Goal: Information Seeking & Learning: Learn about a topic

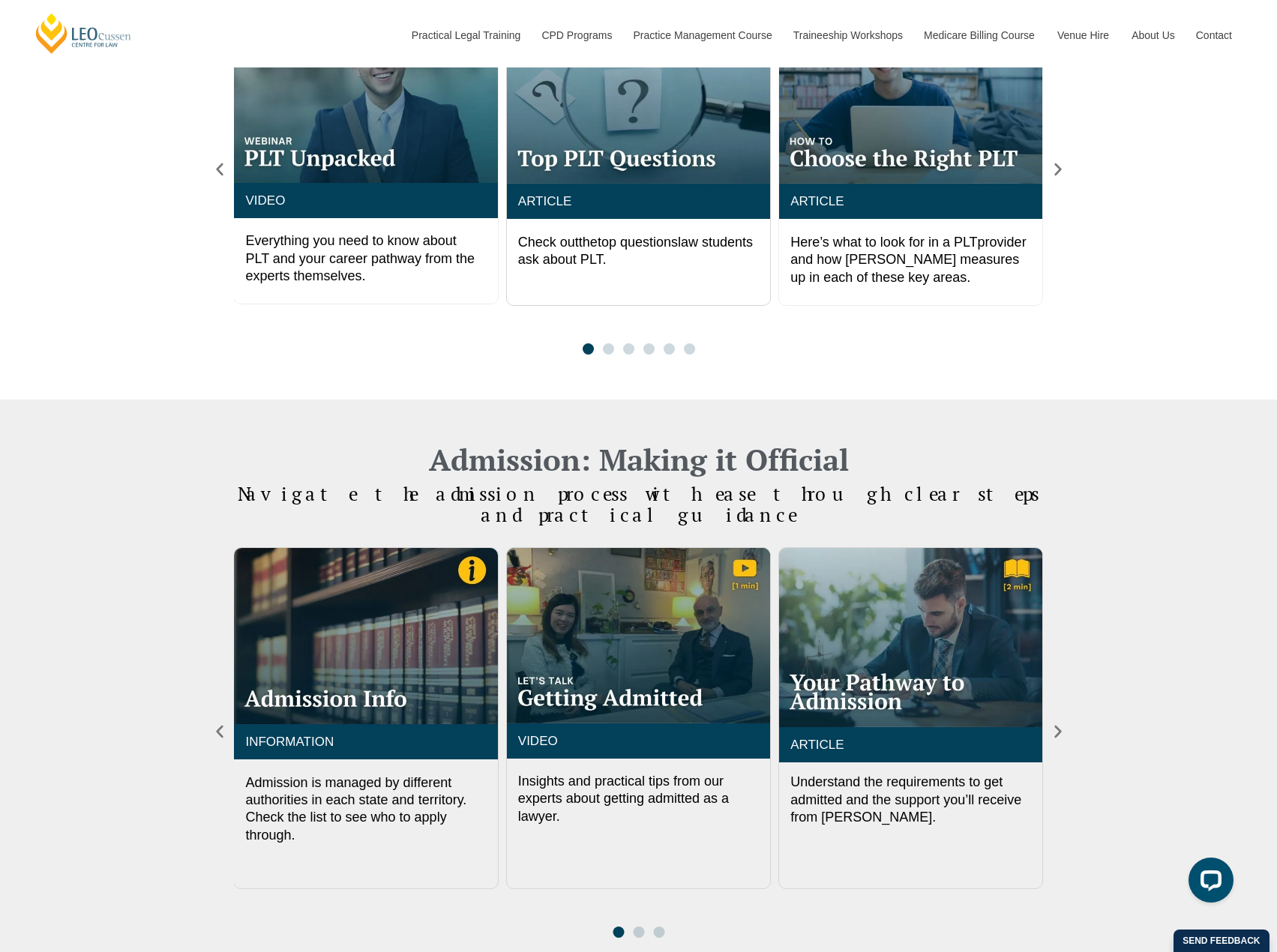
scroll to position [1498, 0]
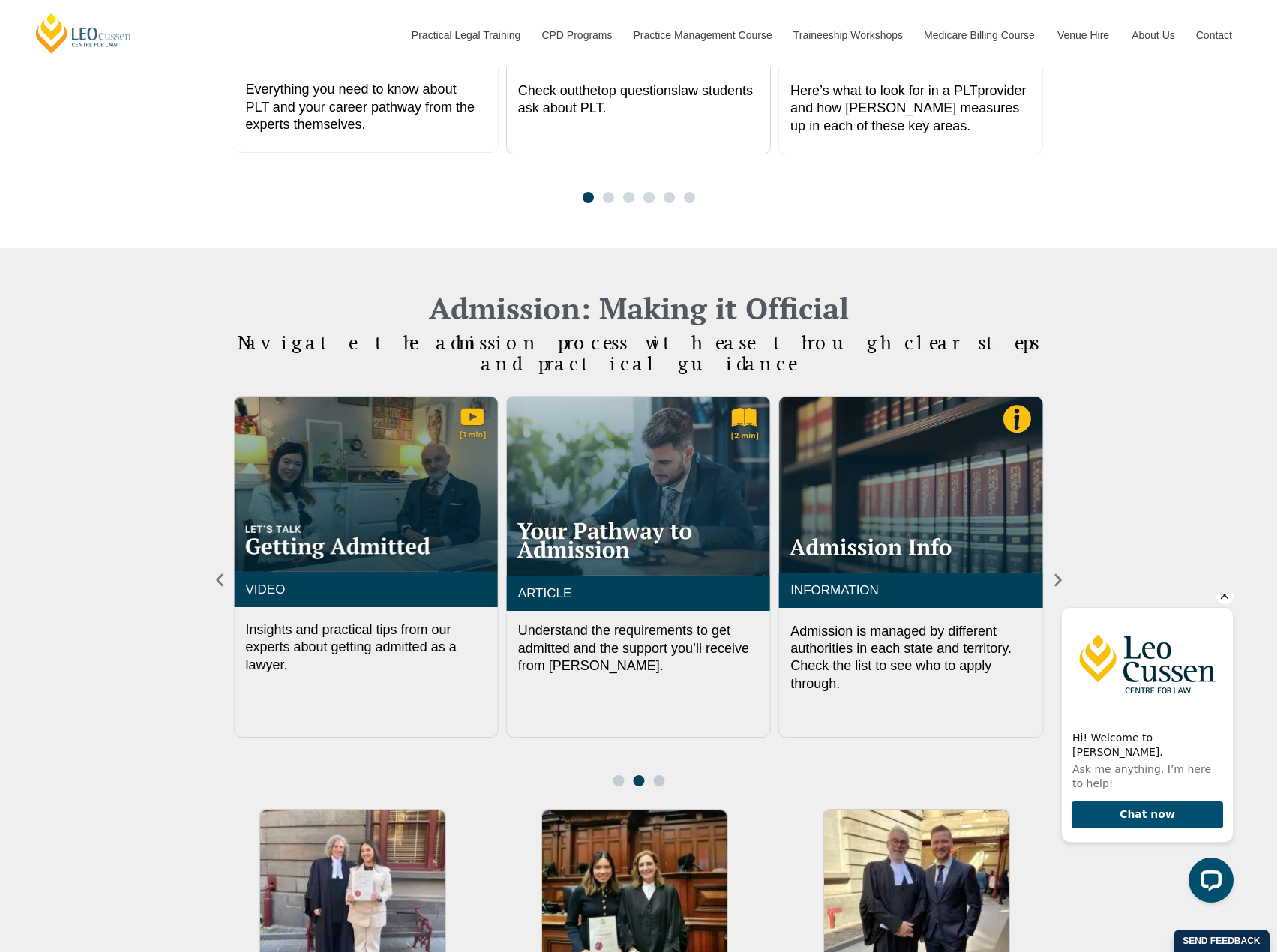
drag, startPoint x: 1221, startPoint y: 609, endPoint x: 1203, endPoint y: 613, distance: 18.4
click at [1221, 604] on icon "Hide greeting" at bounding box center [1225, 595] width 18 height 18
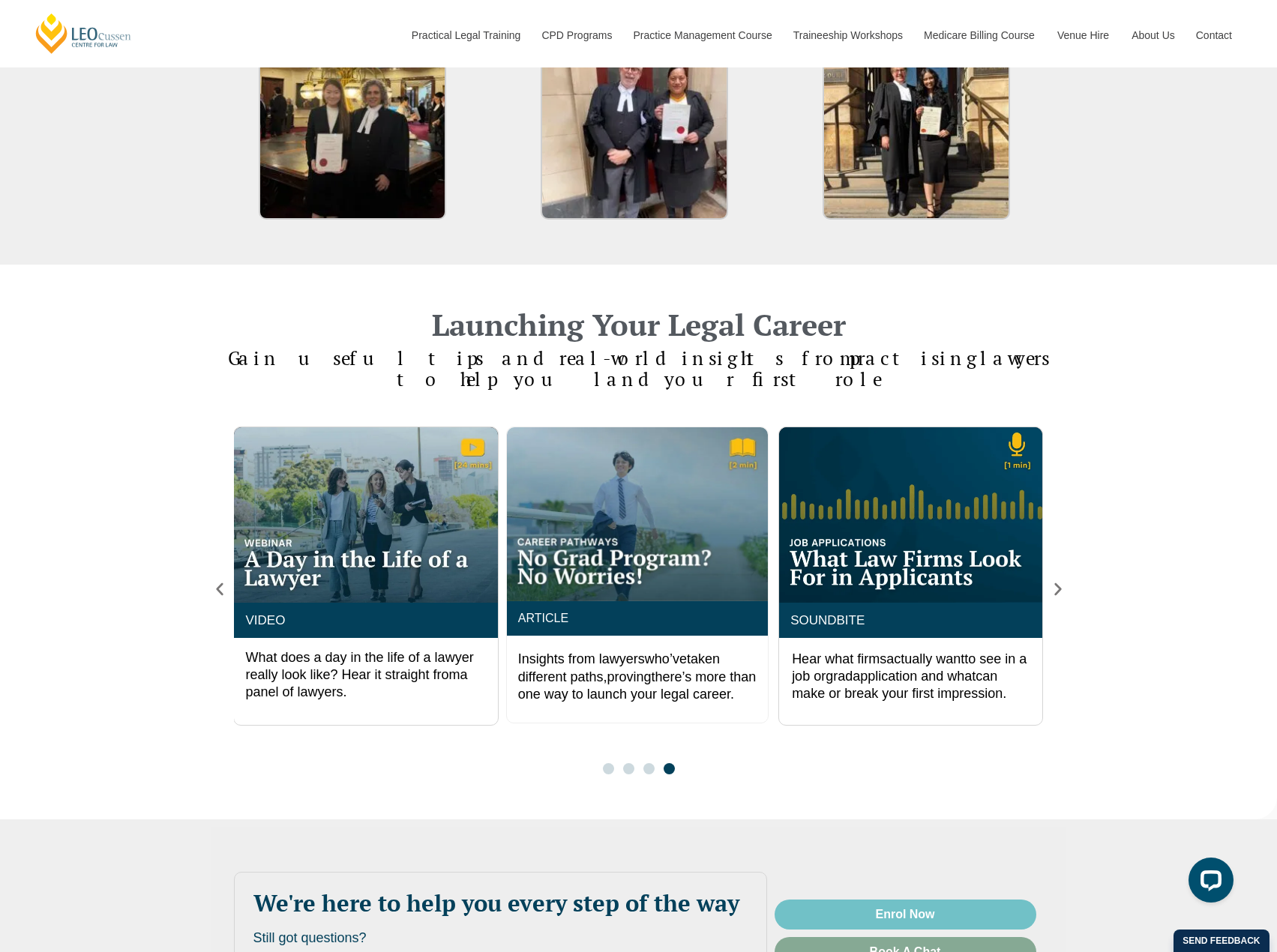
scroll to position [2098, 0]
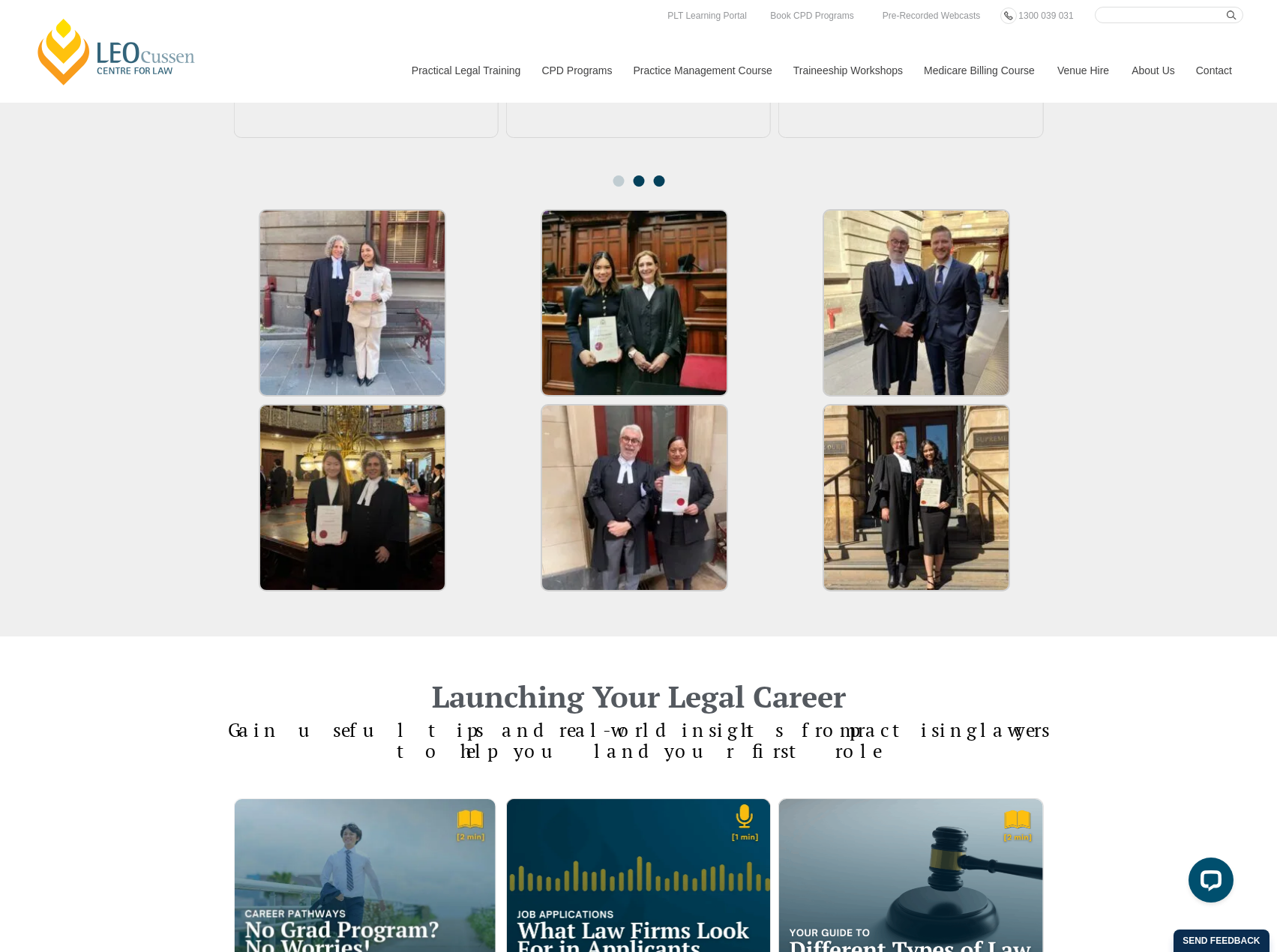
click at [662, 176] on div at bounding box center [638, 181] width 61 height 11
click at [619, 176] on span "Go to slide 1" at bounding box center [618, 181] width 11 height 11
click at [659, 176] on span "Go to slide 3" at bounding box center [658, 181] width 11 height 11
click at [638, 176] on span "Go to slide 2" at bounding box center [638, 181] width 11 height 11
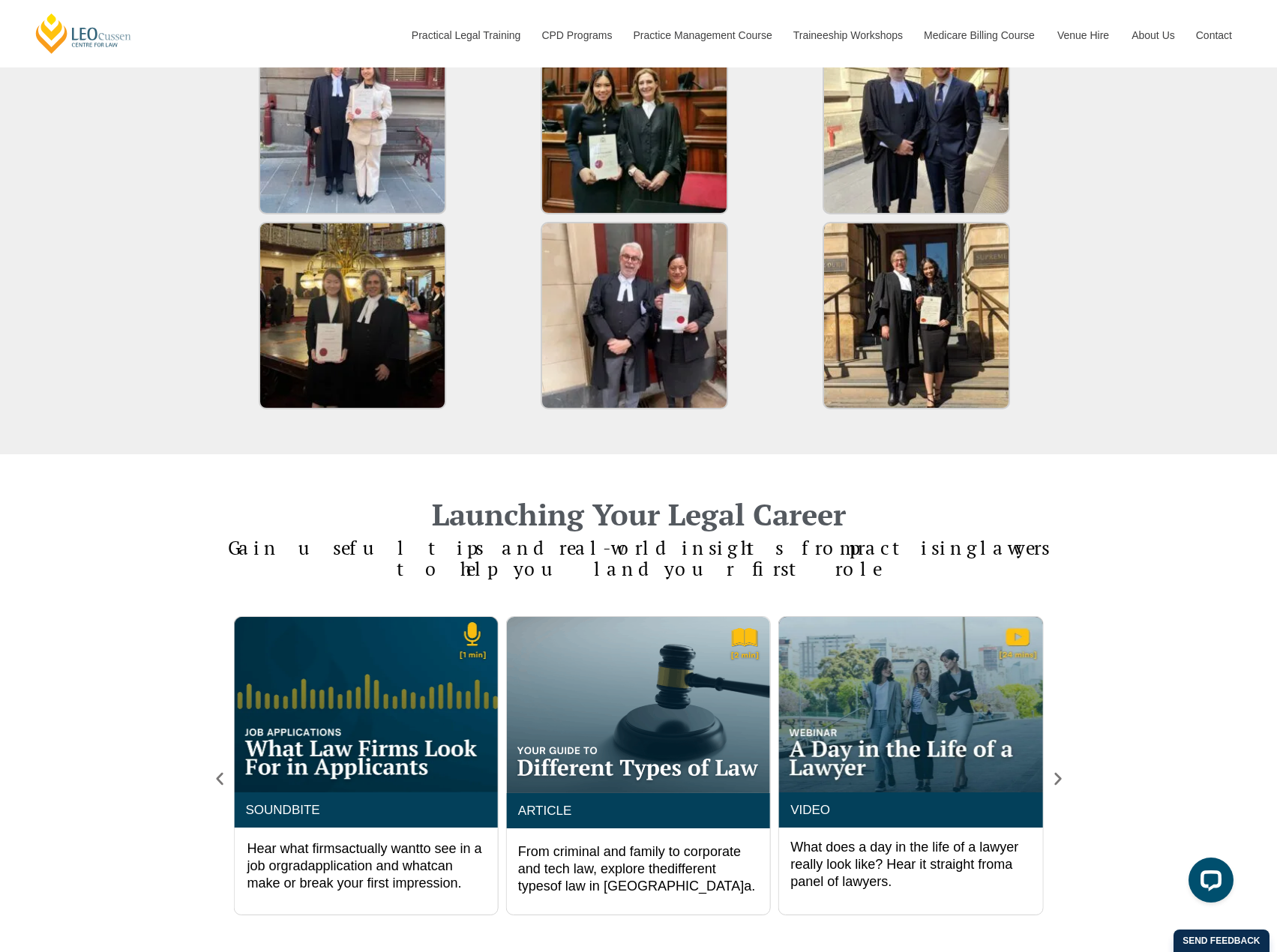
scroll to position [2023, 0]
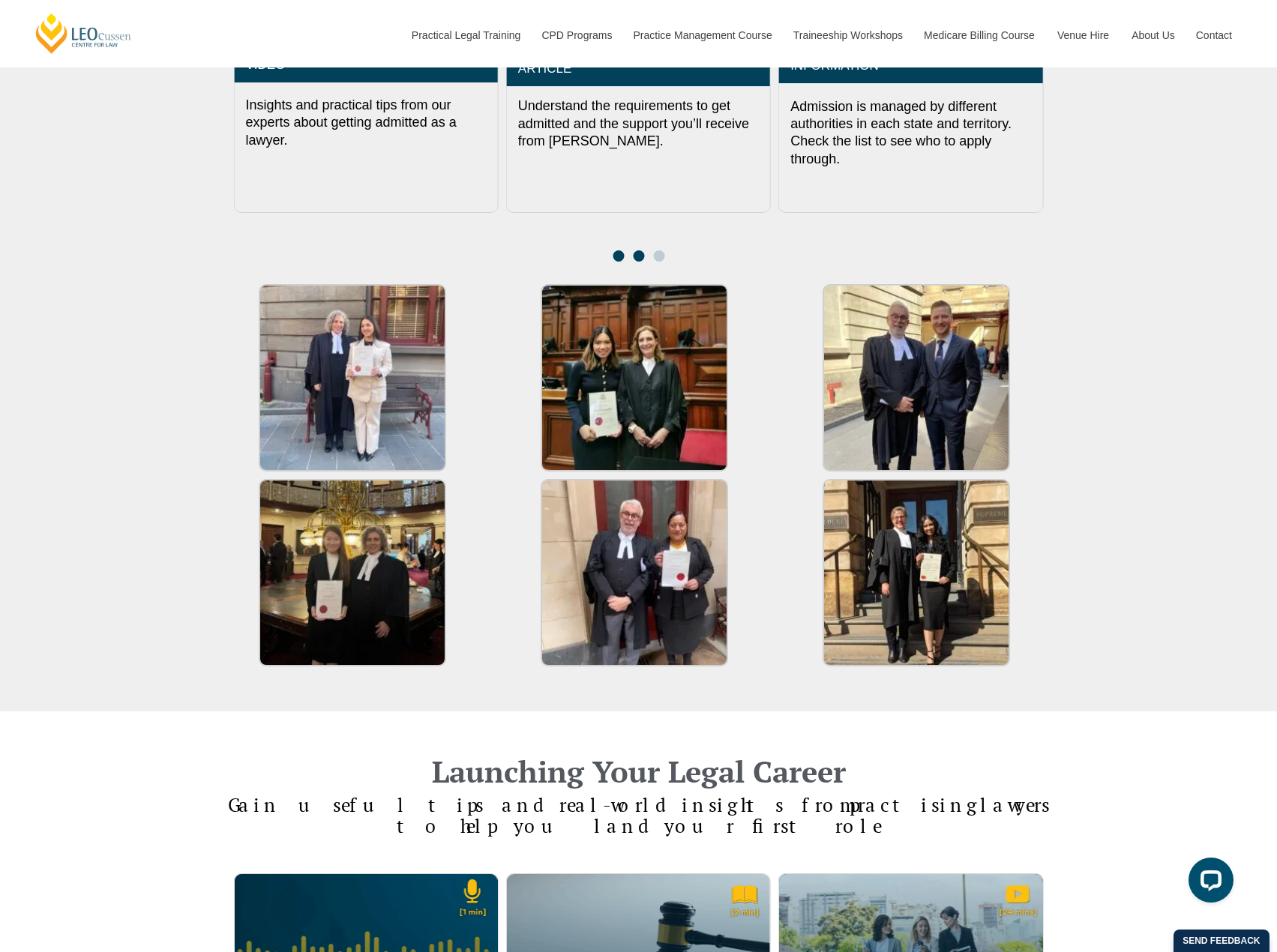
click at [622, 250] on span "Go to slide 1" at bounding box center [618, 255] width 11 height 11
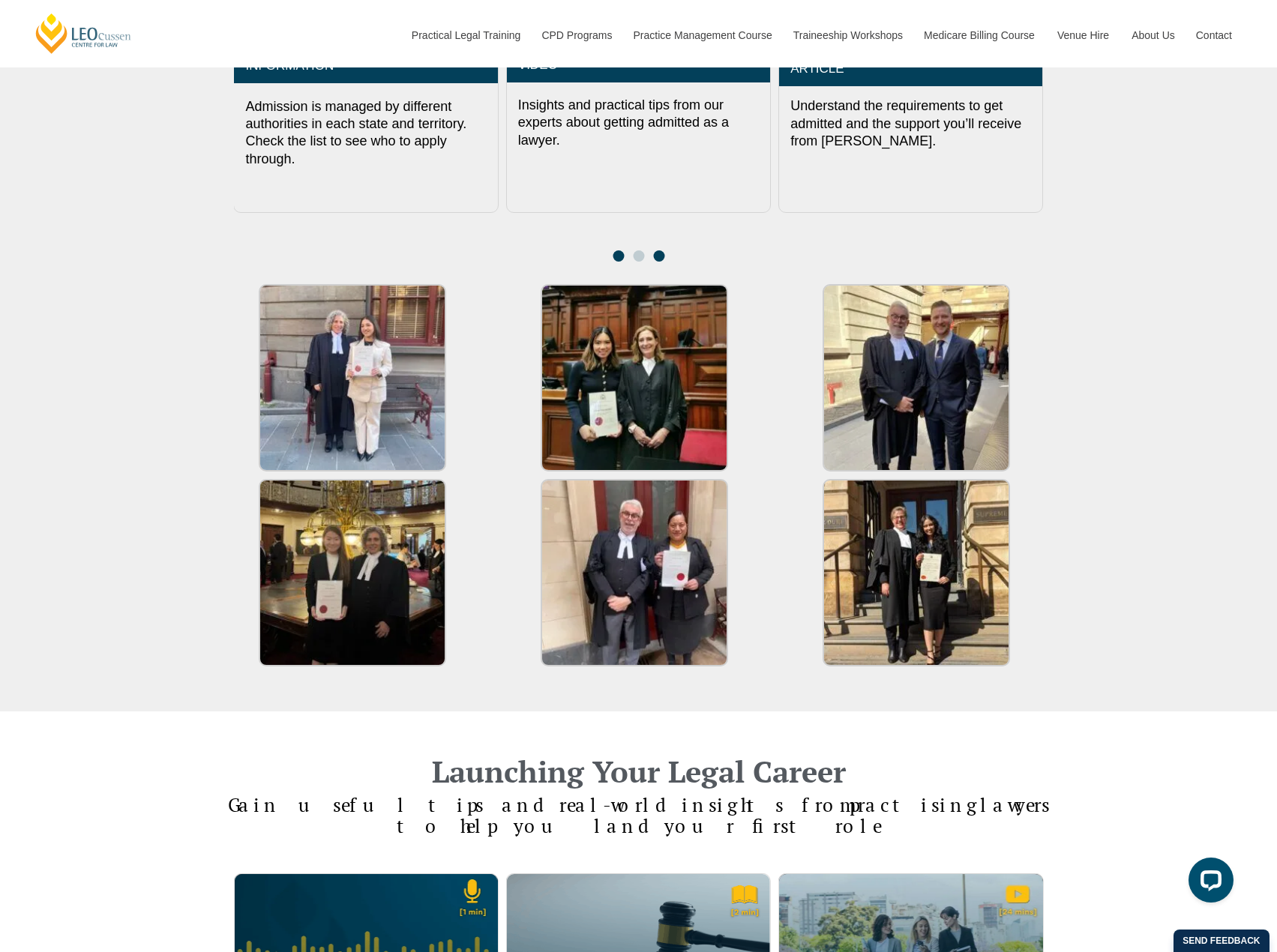
click at [656, 250] on span "Go to slide 3" at bounding box center [658, 255] width 11 height 11
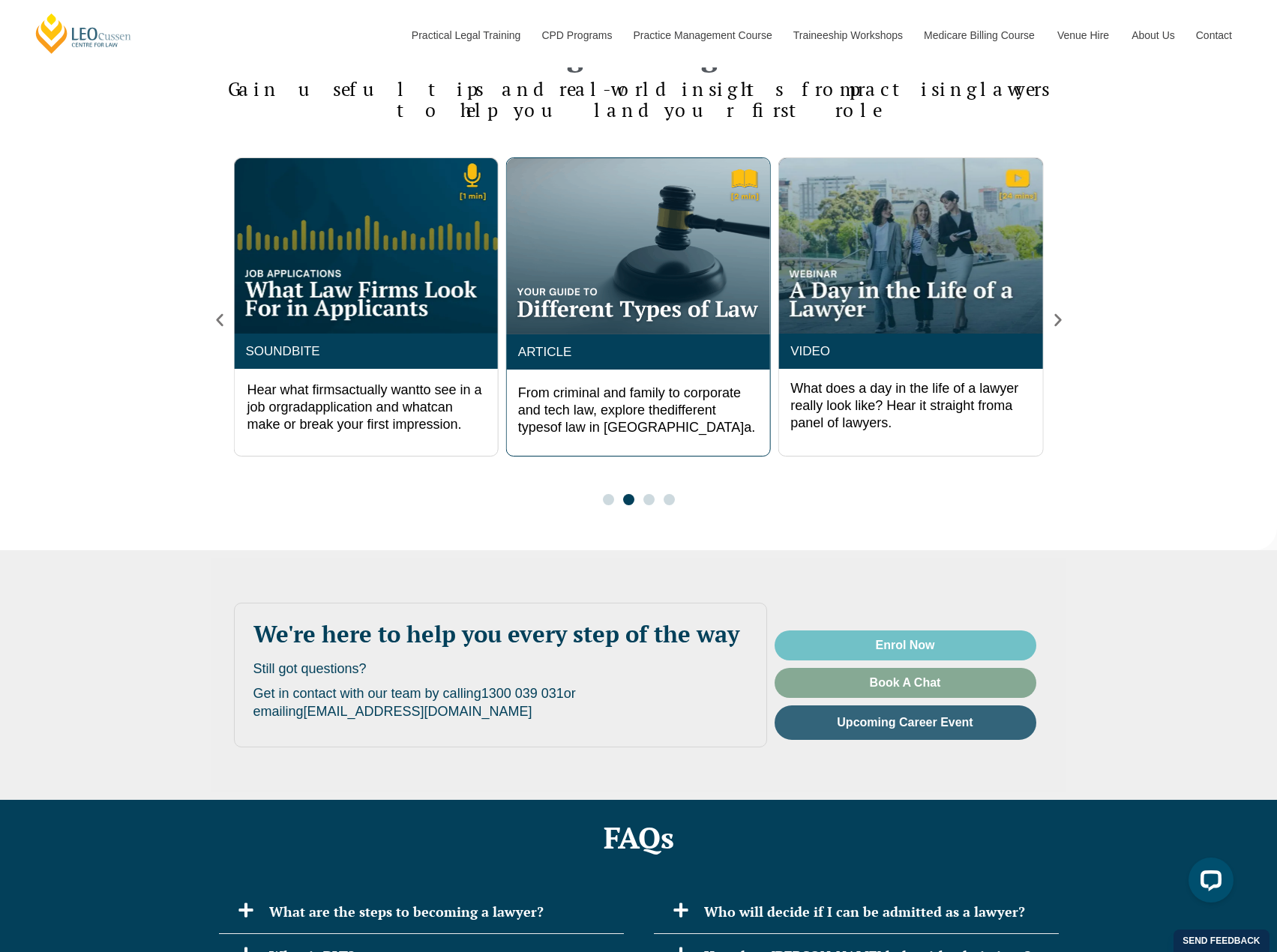
scroll to position [2848, 0]
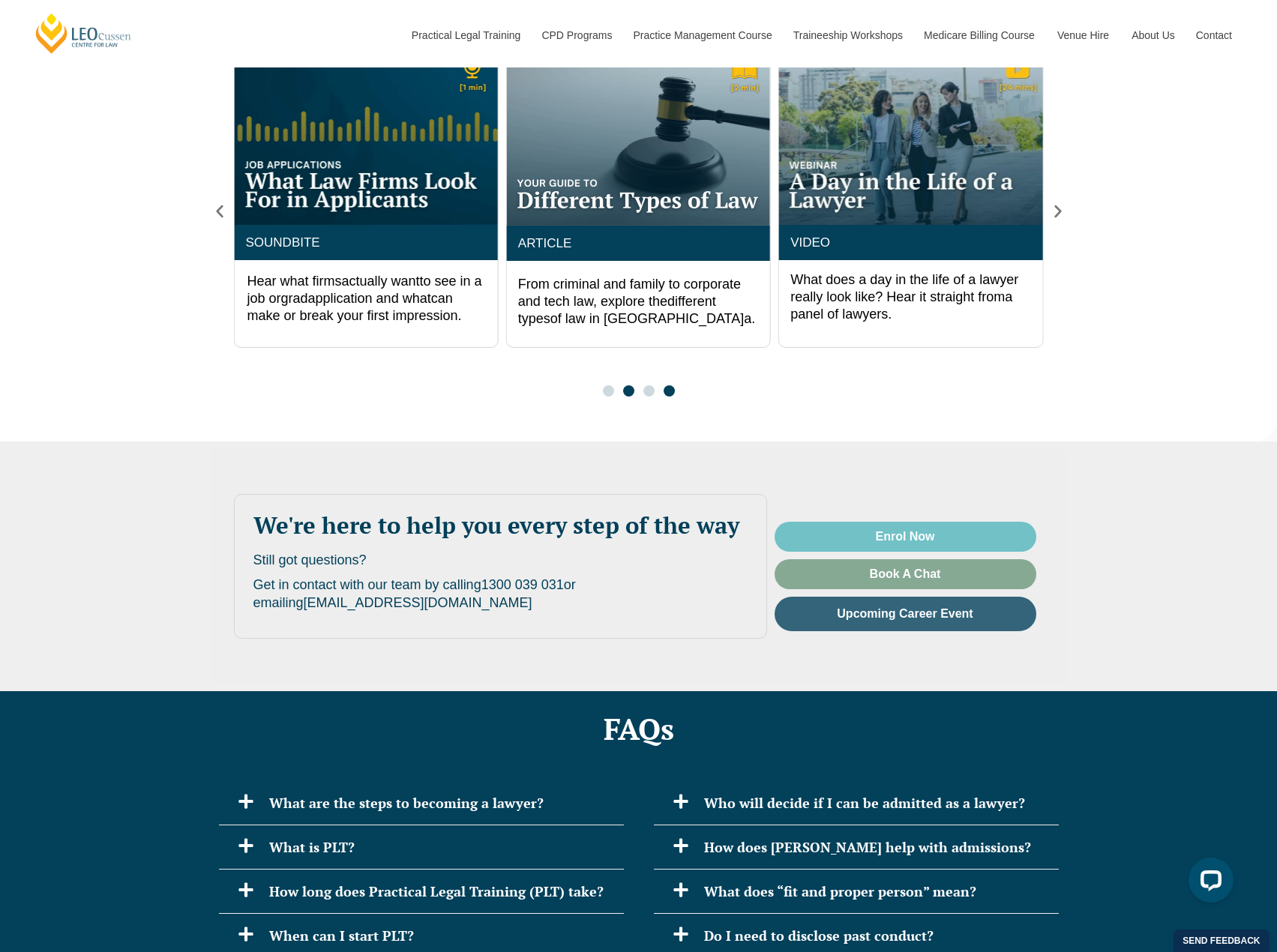
click at [668, 385] on span "Go to slide 4" at bounding box center [669, 391] width 11 height 11
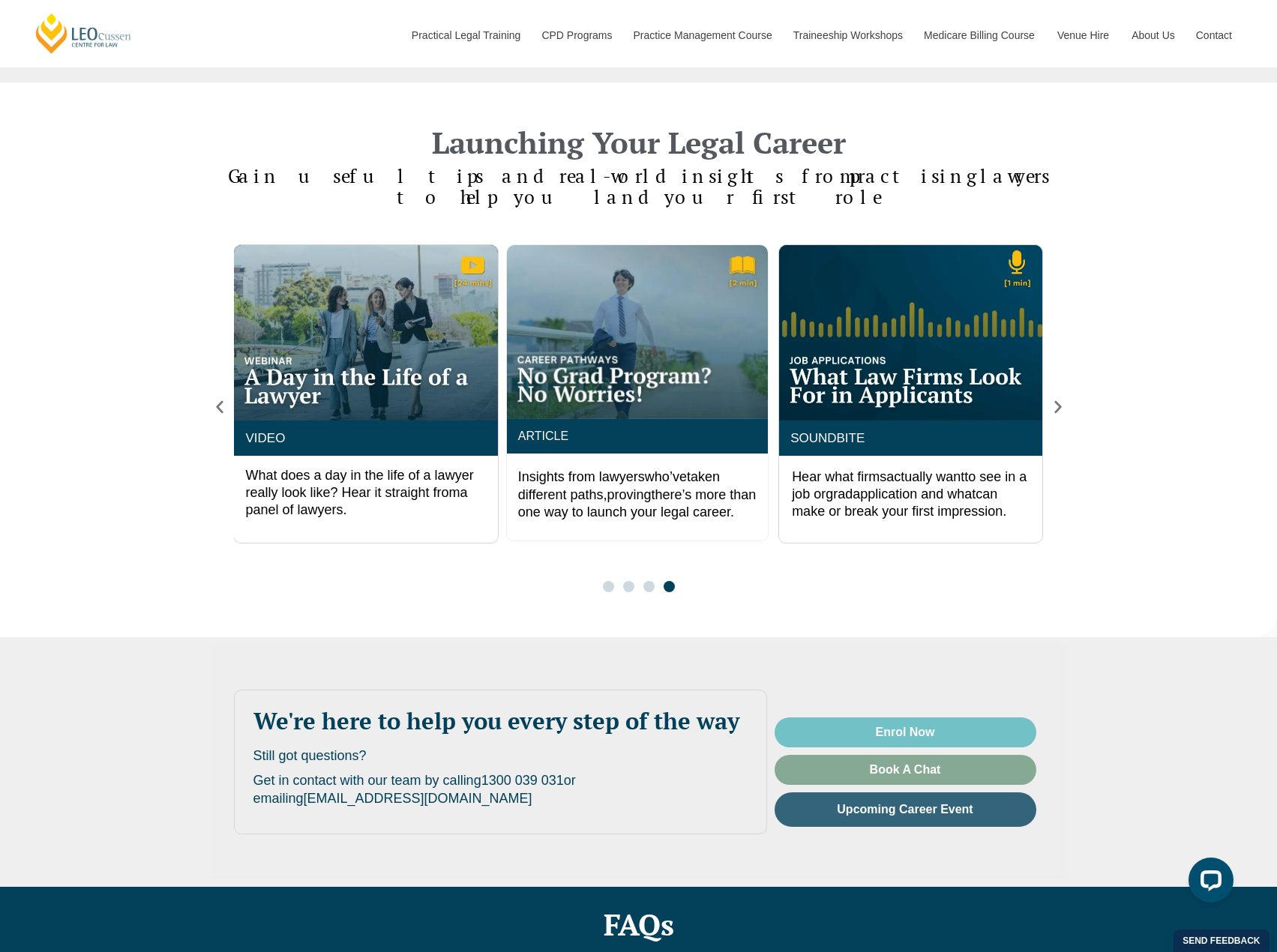
scroll to position [2902, 0]
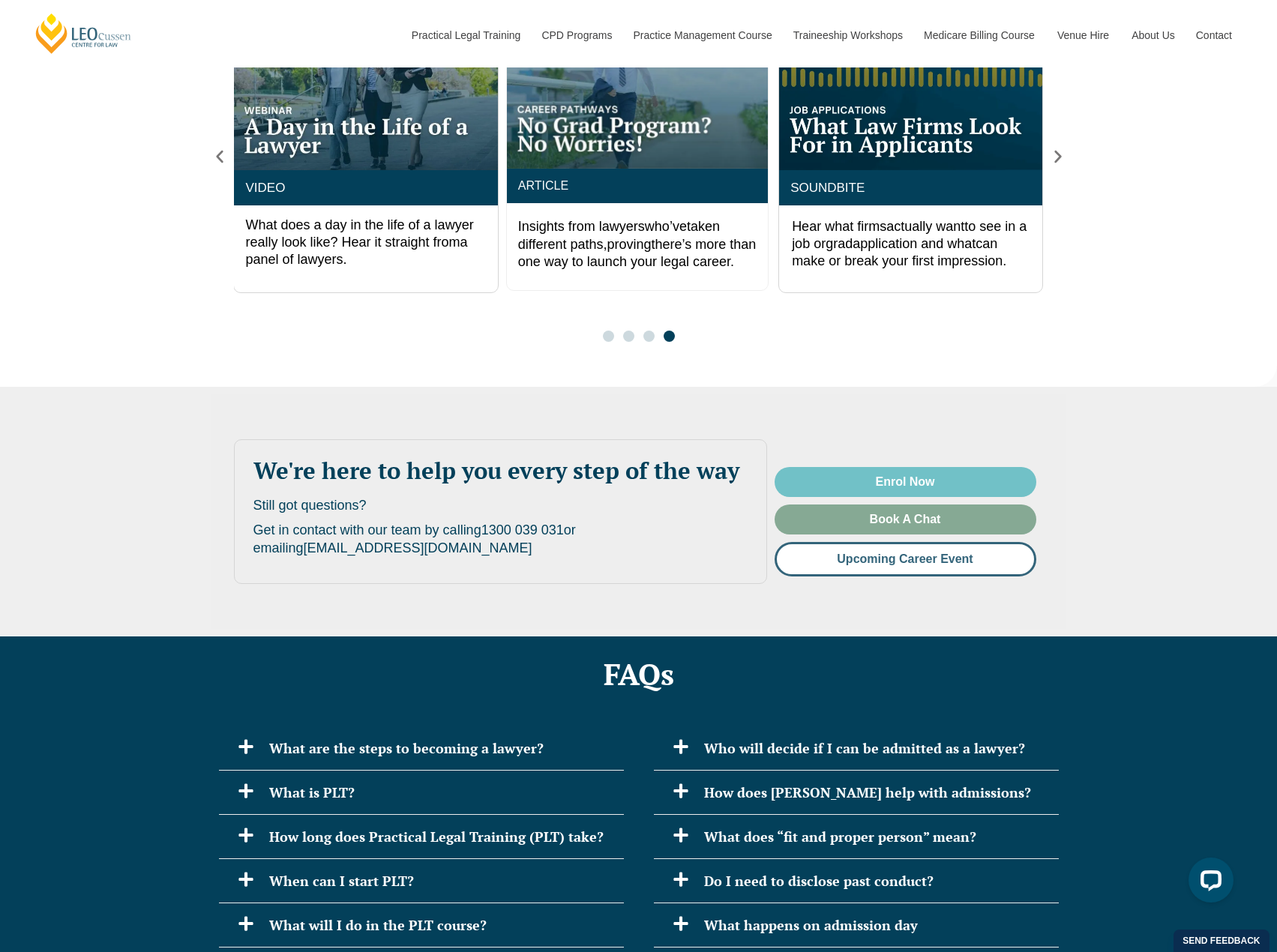
click at [892, 553] on span "Upcoming Career Event" at bounding box center [905, 559] width 136 height 12
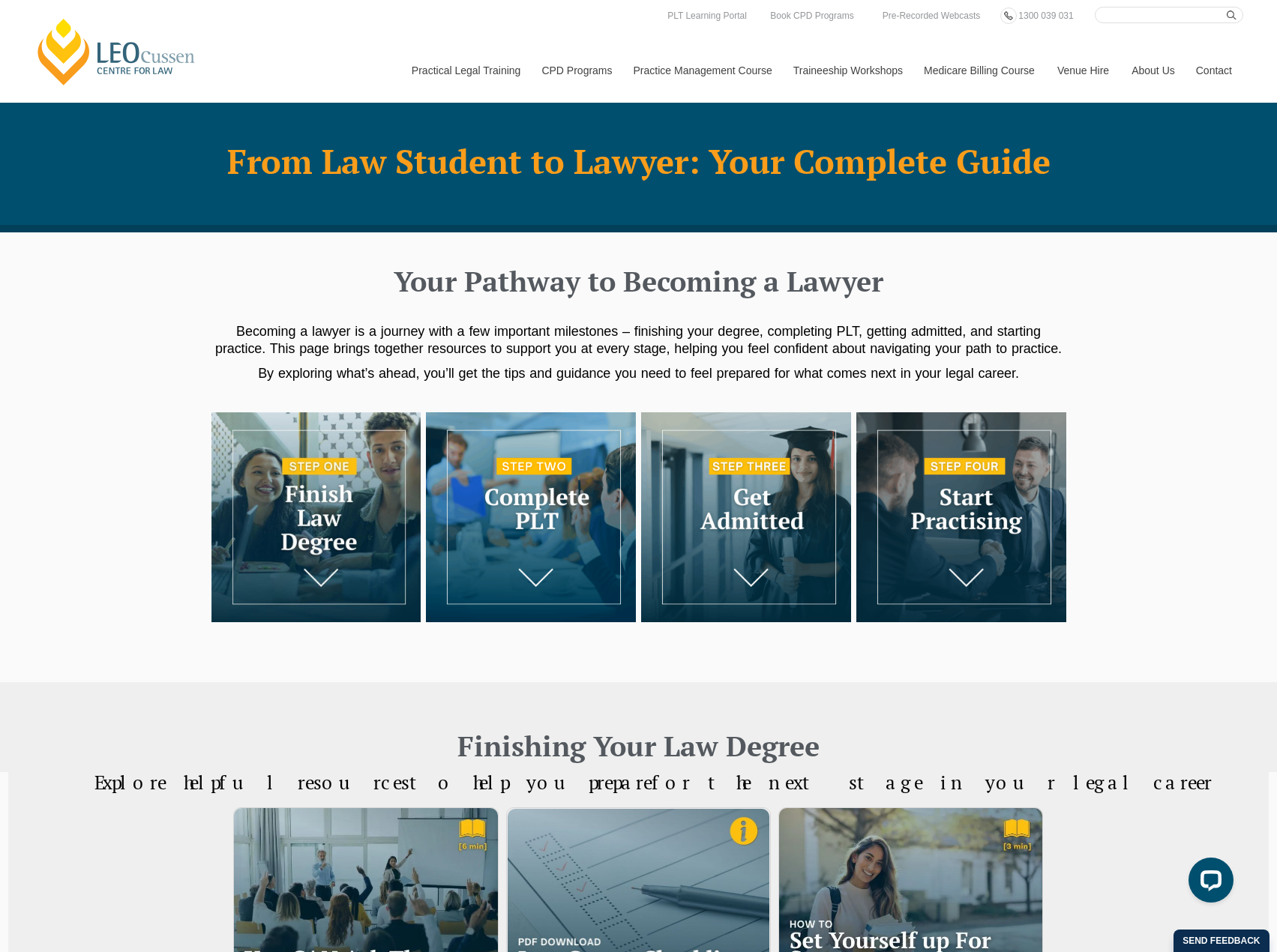
click at [552, 514] on img at bounding box center [531, 517] width 210 height 210
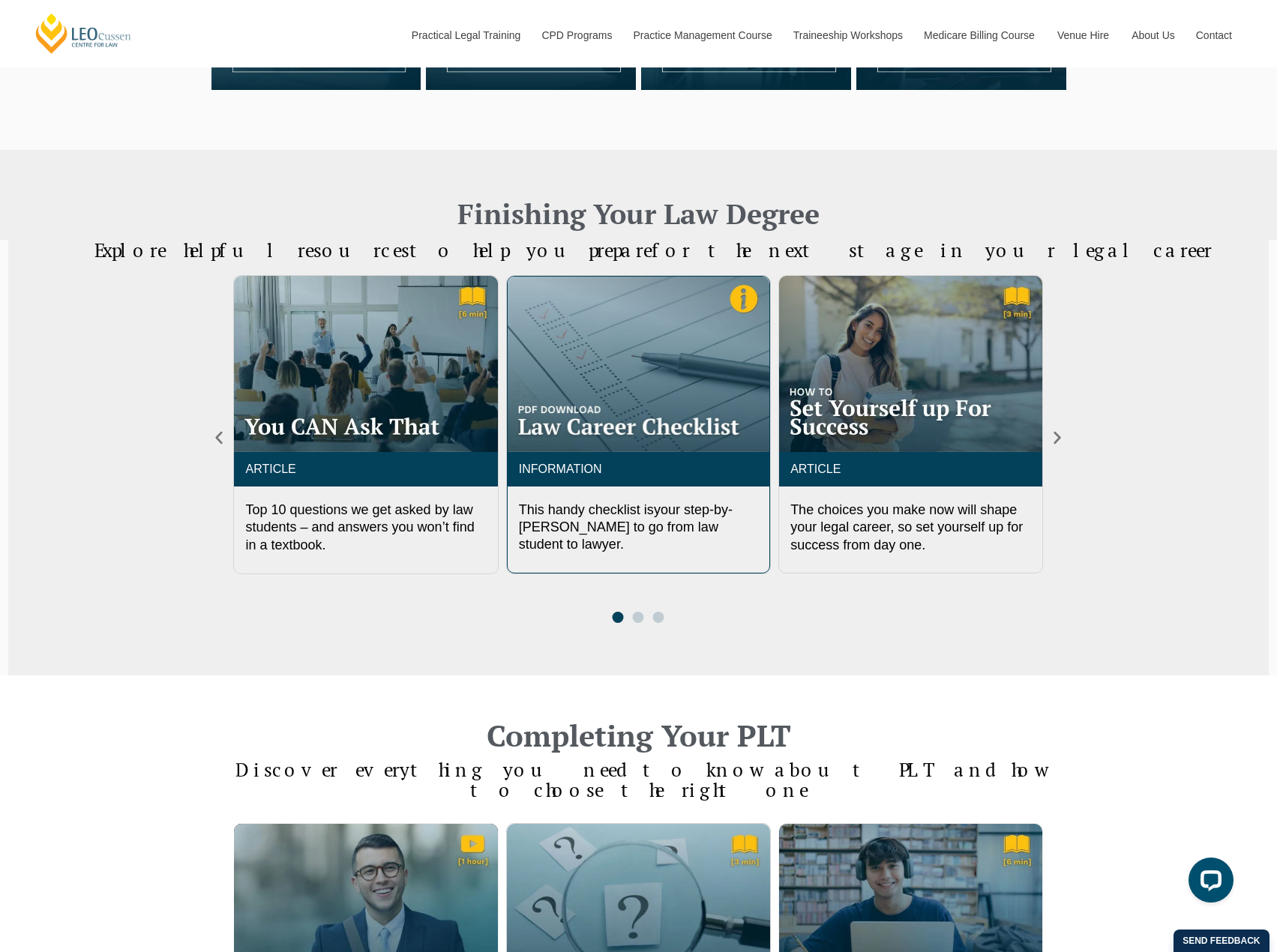
scroll to position [428, 0]
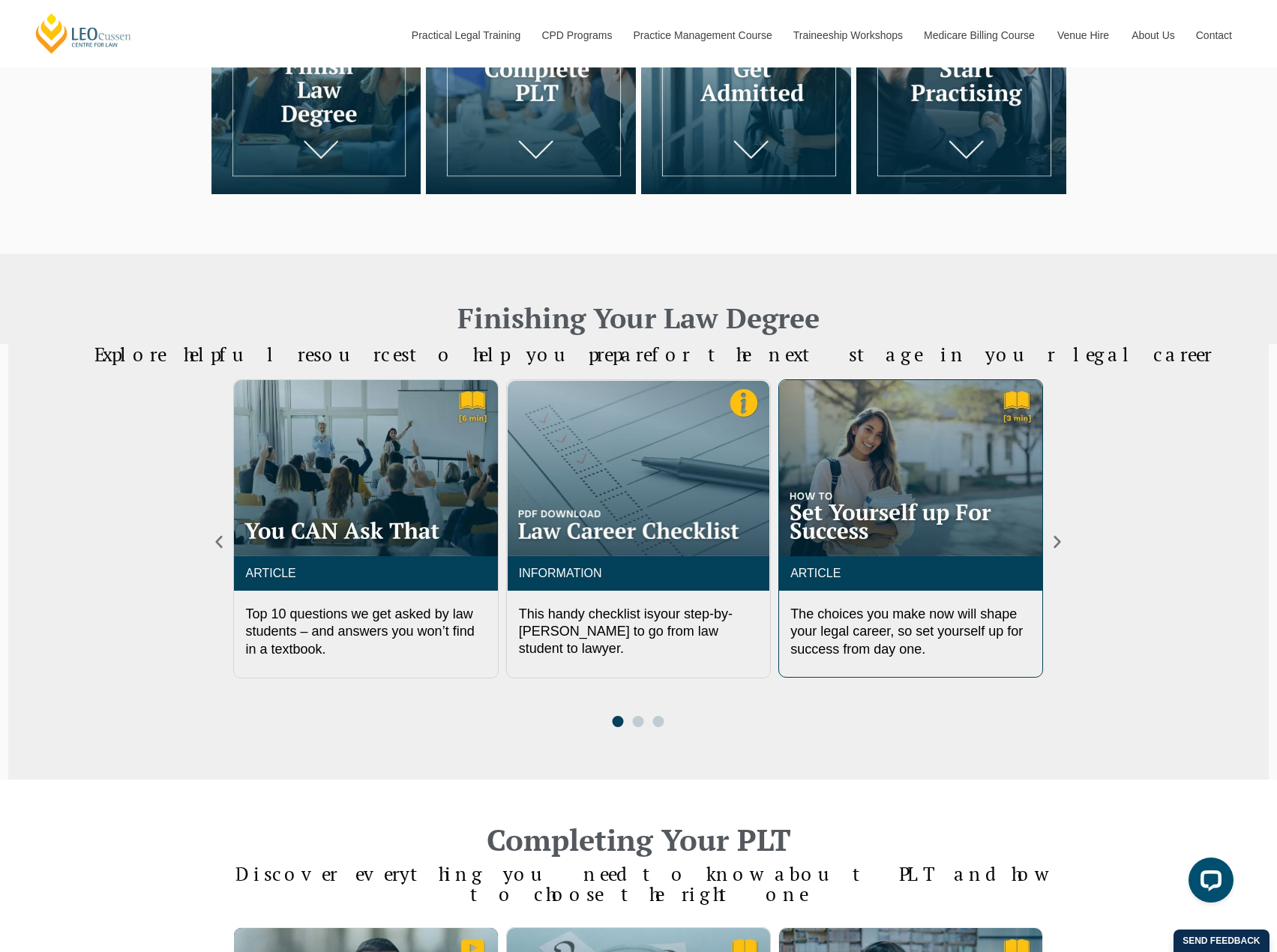
click at [974, 525] on img "3 / 3" at bounding box center [911, 467] width 263 height 176
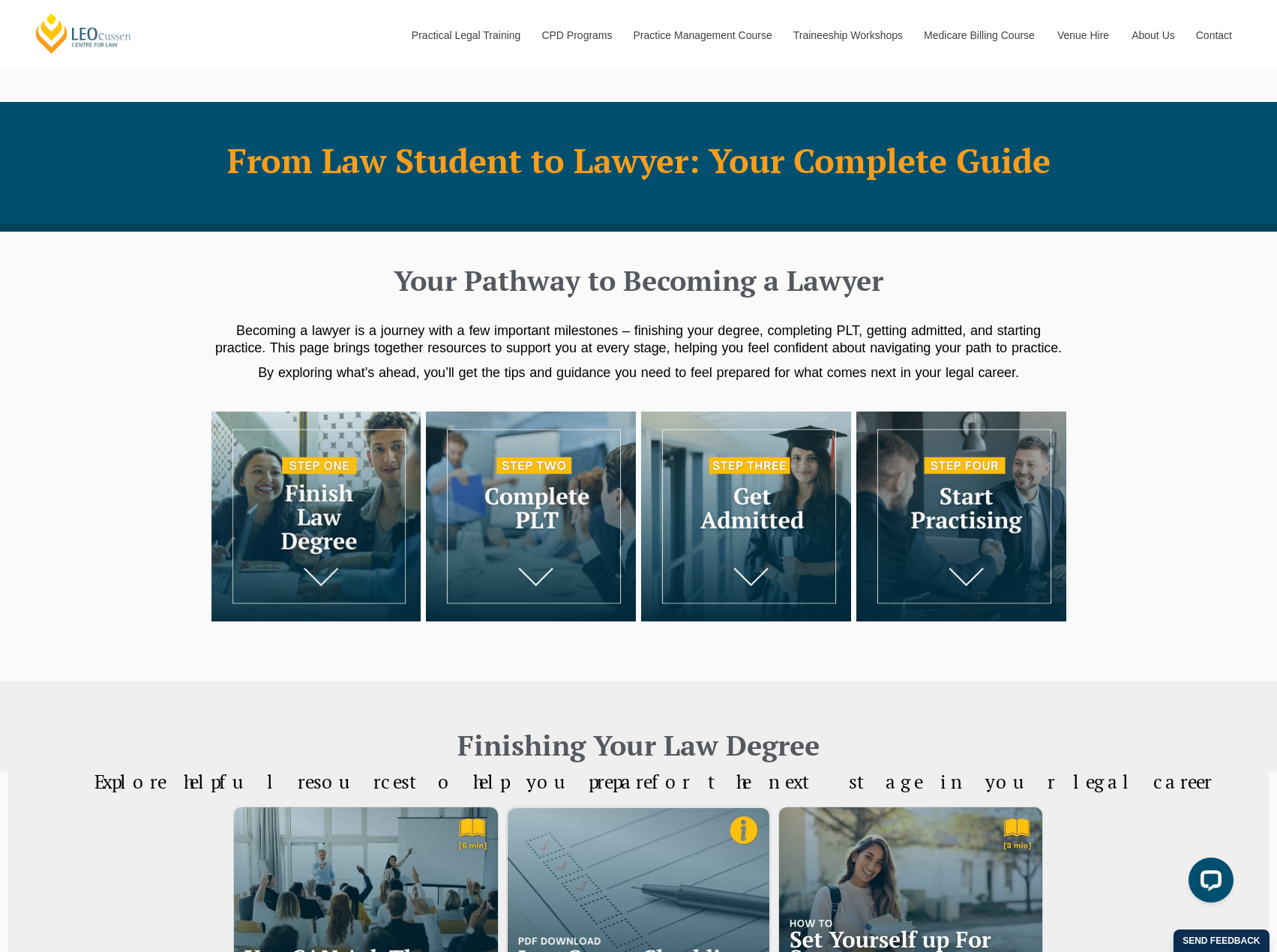
scroll to position [0, 0]
